Goal: Task Accomplishment & Management: Use online tool/utility

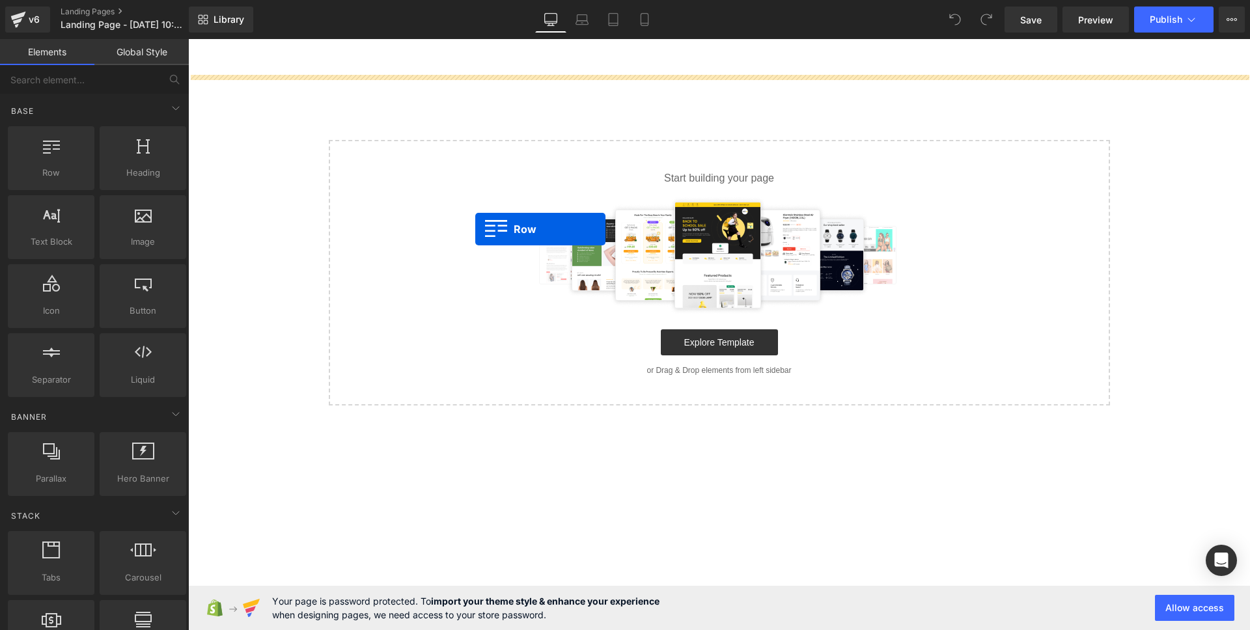
drag, startPoint x: 231, startPoint y: 203, endPoint x: 486, endPoint y: 231, distance: 256.7
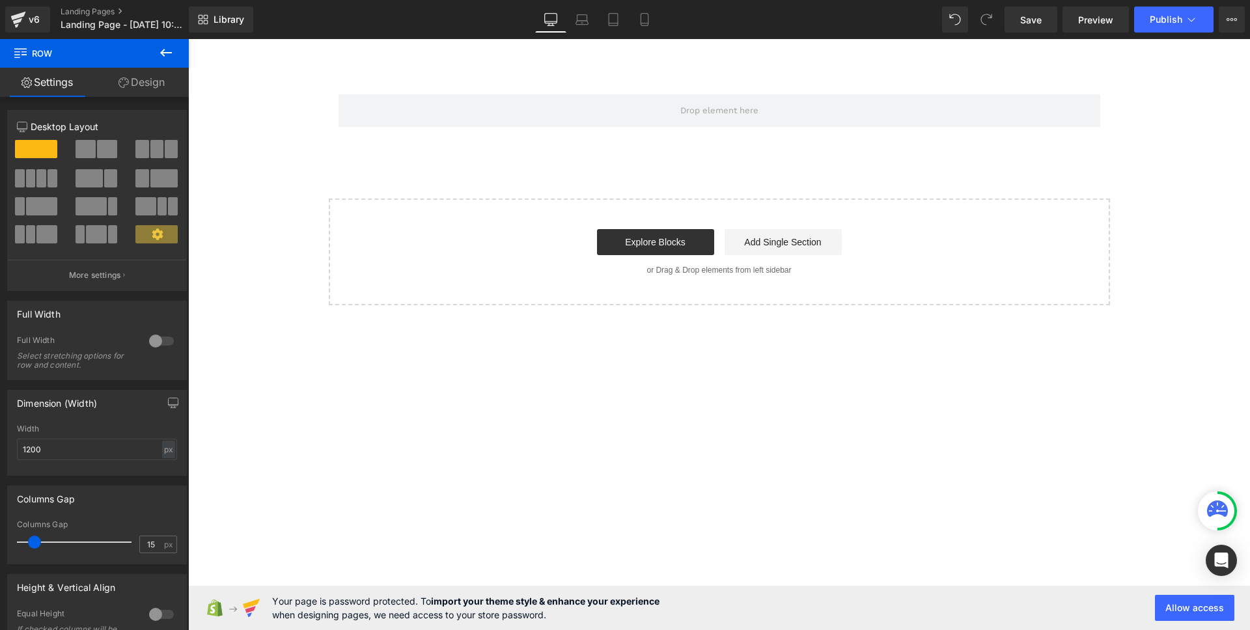
click at [165, 50] on icon at bounding box center [166, 53] width 16 height 16
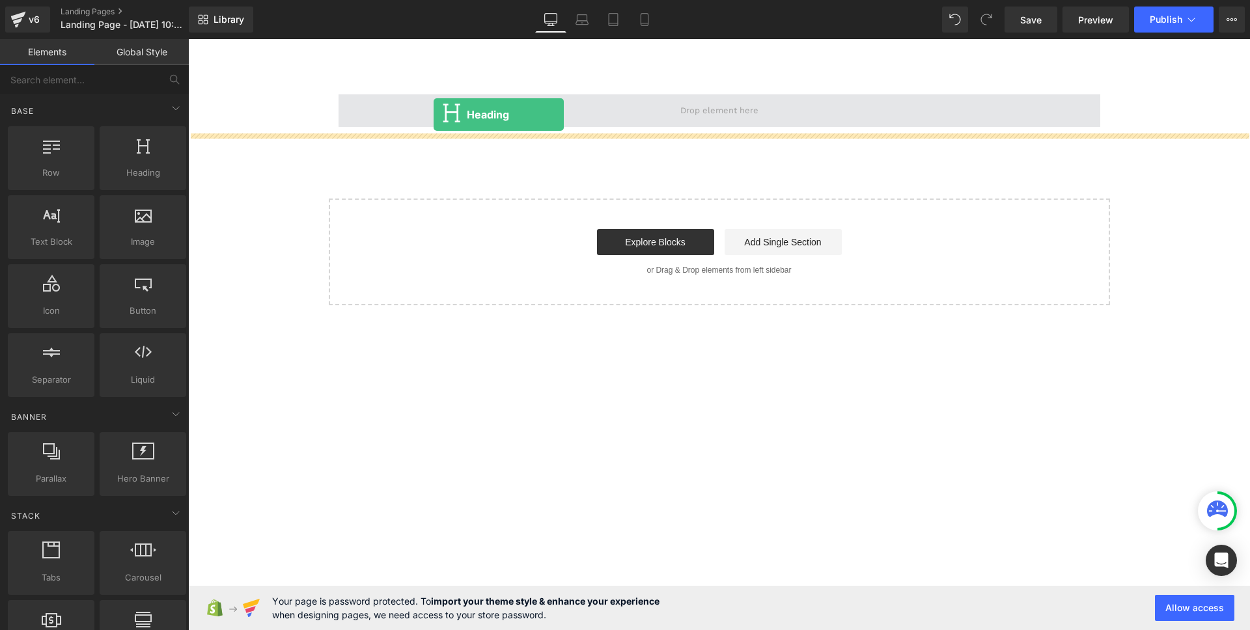
drag, startPoint x: 353, startPoint y: 211, endPoint x: 441, endPoint y: 122, distance: 125.2
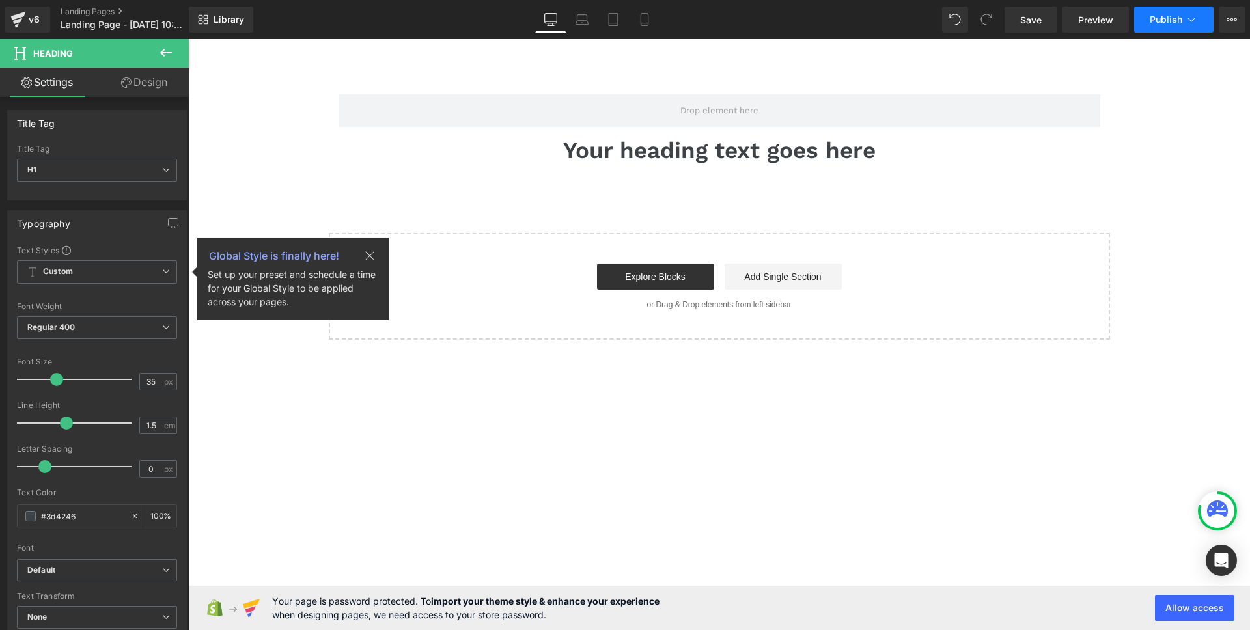
click at [1187, 20] on icon at bounding box center [1190, 19] width 13 height 13
click at [1230, 22] on icon at bounding box center [1231, 19] width 10 height 10
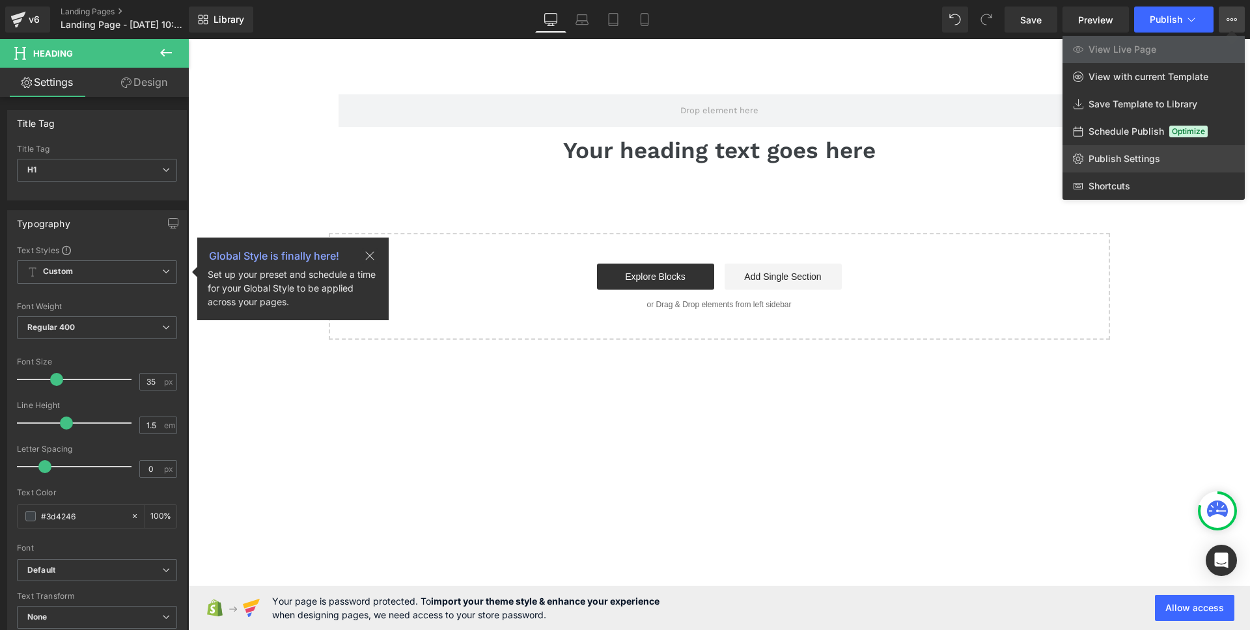
click at [1191, 164] on link "Publish Settings" at bounding box center [1153, 158] width 182 height 27
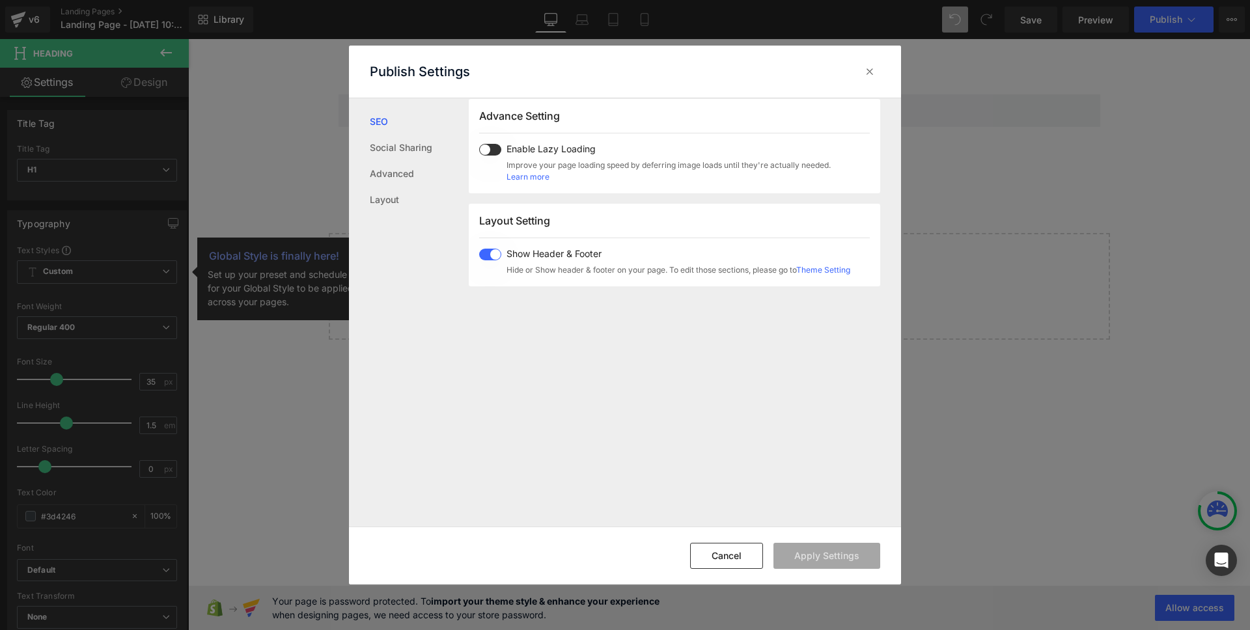
scroll to position [688, 0]
click at [864, 67] on icon at bounding box center [869, 71] width 13 height 13
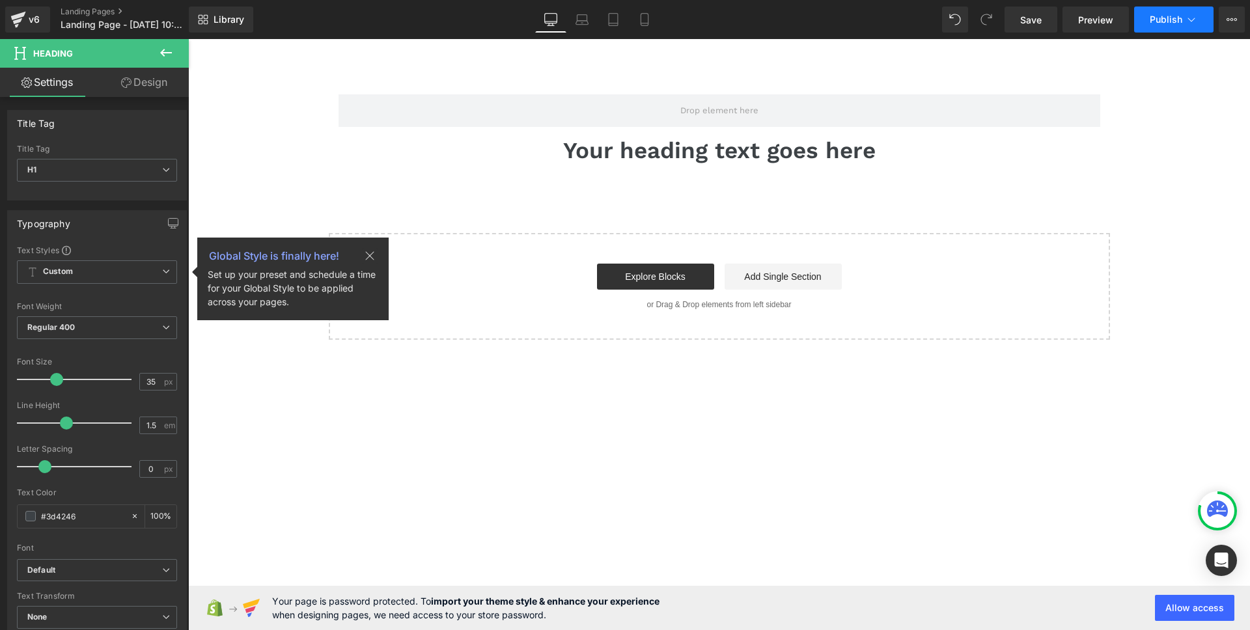
click at [1193, 26] on button "Publish" at bounding box center [1173, 20] width 79 height 26
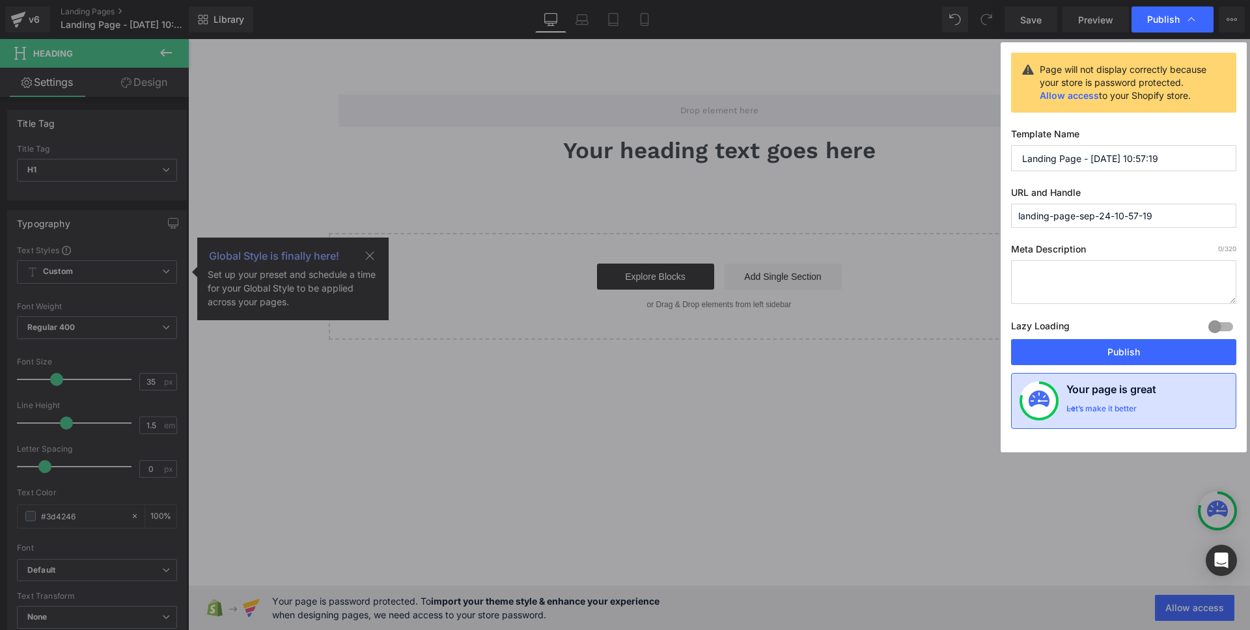
click at [1113, 406] on div "Let’s make it better" at bounding box center [1101, 412] width 70 height 17
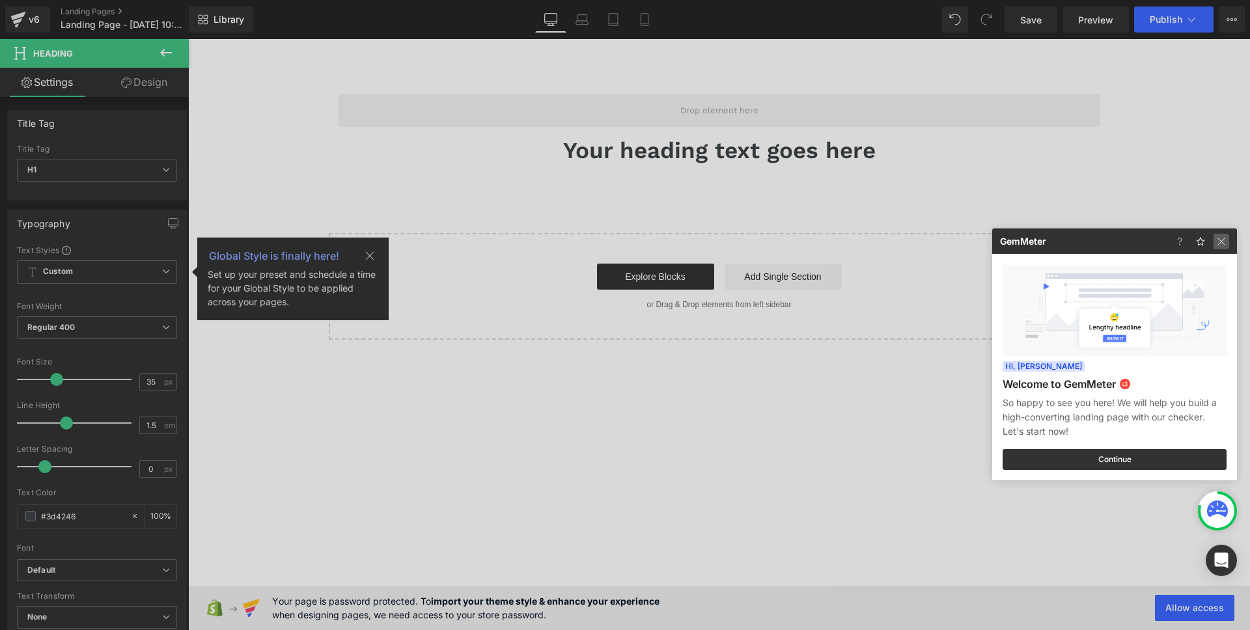
drag, startPoint x: 1222, startPoint y: 240, endPoint x: 1034, endPoint y: 202, distance: 191.8
click at [1222, 240] on img at bounding box center [1221, 242] width 16 height 16
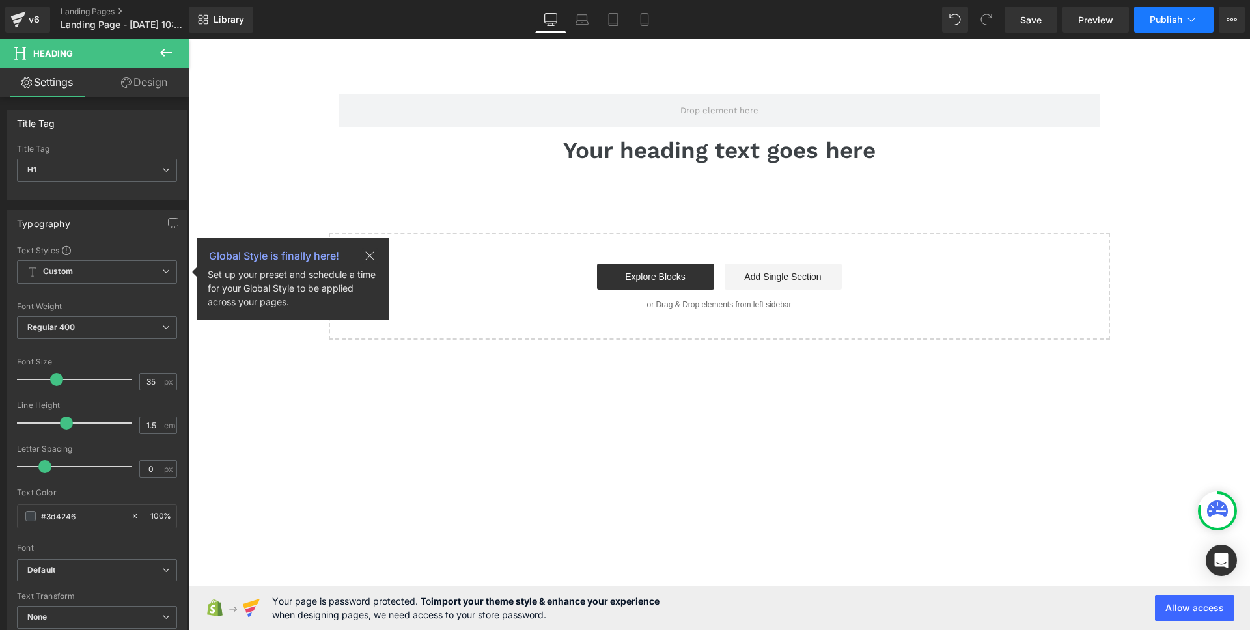
click at [1188, 15] on icon at bounding box center [1190, 19] width 13 height 13
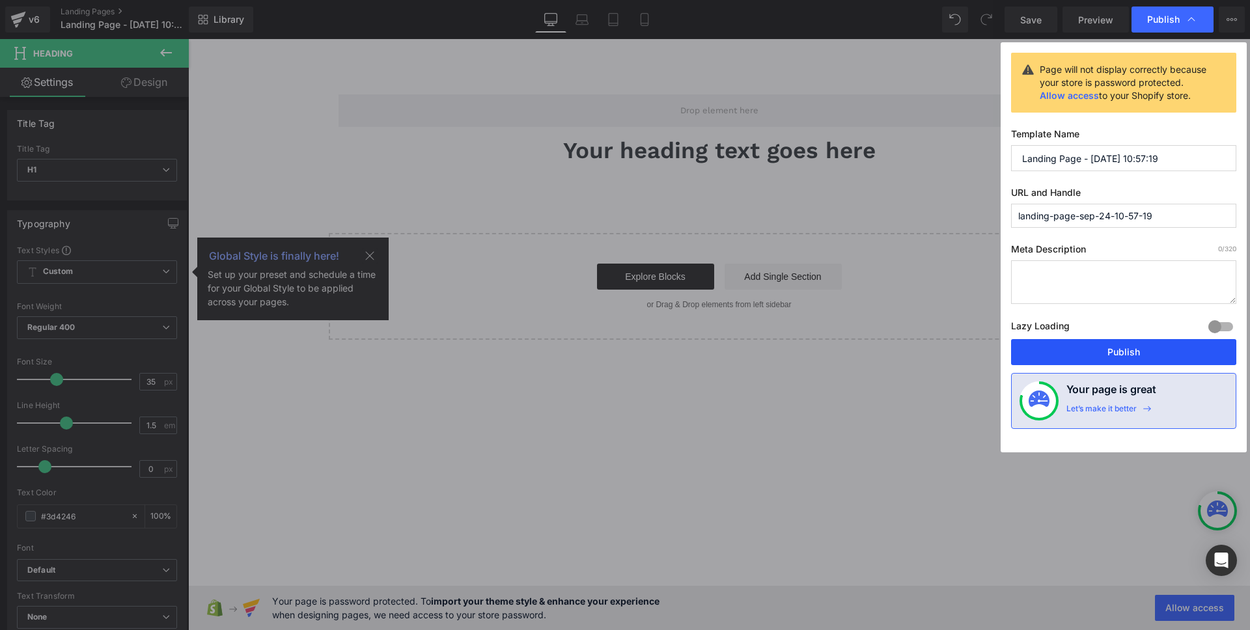
click at [1114, 351] on button "Publish" at bounding box center [1123, 352] width 225 height 26
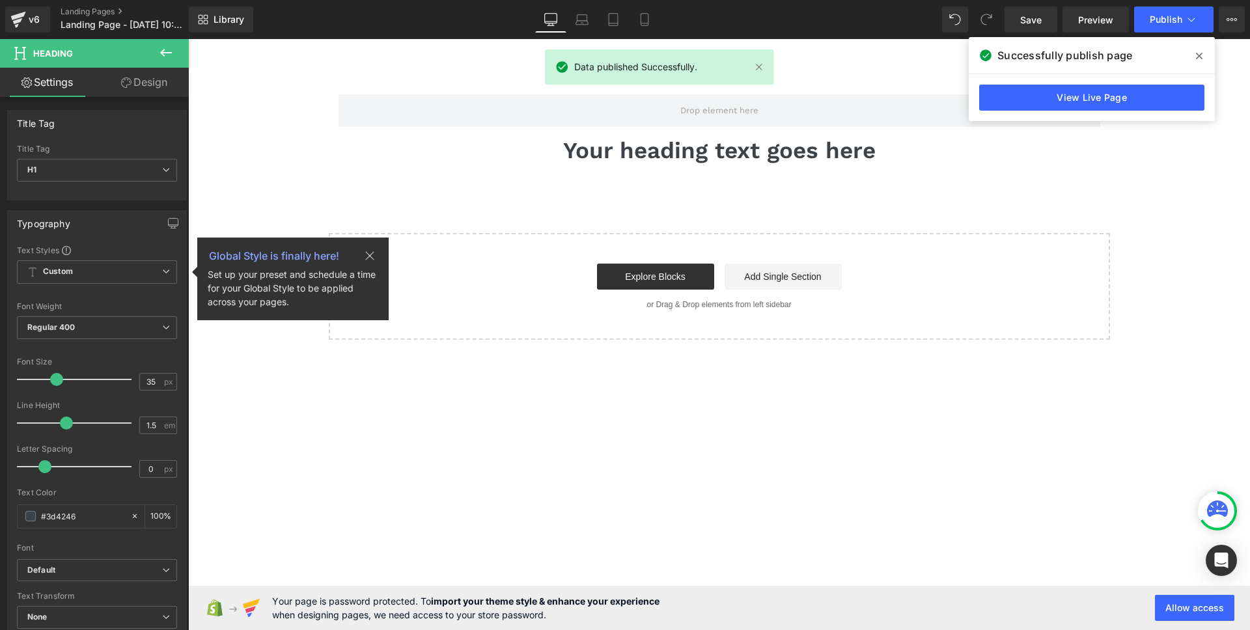
drag, startPoint x: 1201, startPoint y: 56, endPoint x: 932, endPoint y: 103, distance: 273.0
click at [1201, 56] on icon at bounding box center [1199, 56] width 7 height 10
